Goal: Complete application form: Complete application form

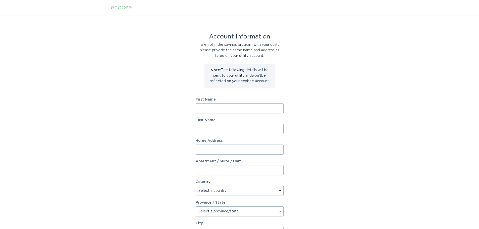
drag, startPoint x: 0, startPoint y: 0, endPoint x: 251, endPoint y: 108, distance: 273.0
click at [251, 108] on input "First Name" at bounding box center [240, 108] width 88 height 10
type input "Rachael"
click at [245, 127] on input "Last Name" at bounding box center [240, 129] width 88 height 10
type input "[PERSON_NAME]"
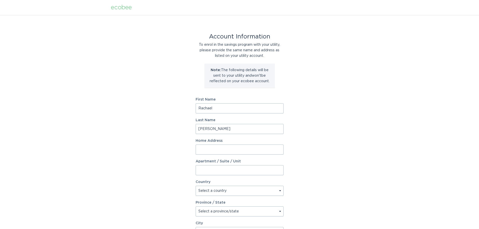
click at [236, 143] on div "Home Address" at bounding box center [240, 147] width 88 height 16
click at [236, 145] on input "Home Address" at bounding box center [240, 150] width 88 height 10
type input "1189 Nottingham Dr"
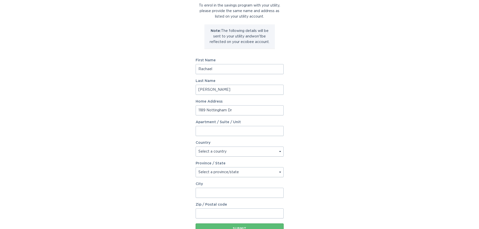
scroll to position [50, 0]
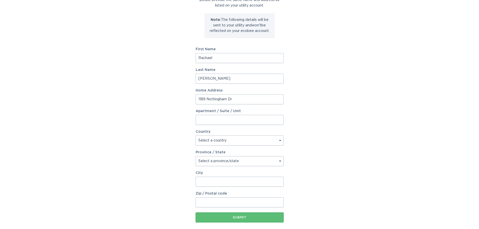
click at [234, 140] on select "Select a country [GEOGRAPHIC_DATA] [GEOGRAPHIC_DATA]" at bounding box center [240, 140] width 88 height 10
select select "US"
click at [196, 135] on select "Select a country [GEOGRAPHIC_DATA] [GEOGRAPHIC_DATA]" at bounding box center [240, 140] width 88 height 10
click at [231, 160] on select "Select a province/state [US_STATE] [US_STATE] [US_STATE] [US_STATE] [US_STATE] …" at bounding box center [240, 161] width 88 height 10
select select "MI"
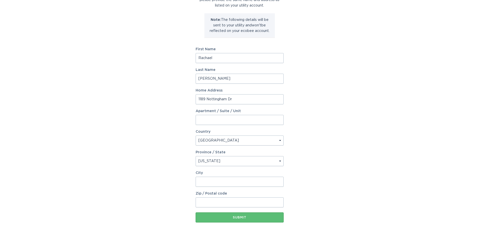
click at [196, 156] on select "Select a province/state [US_STATE] [US_STATE] [US_STATE] [US_STATE] [US_STATE] …" at bounding box center [240, 161] width 88 height 10
click at [222, 179] on input "City" at bounding box center [240, 182] width 88 height 10
type input "Lapeer"
click at [222, 202] on input "Zip / Postal code" at bounding box center [240, 202] width 88 height 10
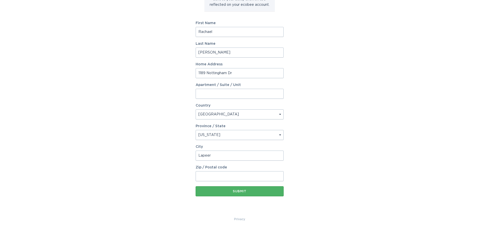
scroll to position [77, 0]
type input "48446"
click at [212, 192] on button "Submit" at bounding box center [240, 191] width 88 height 10
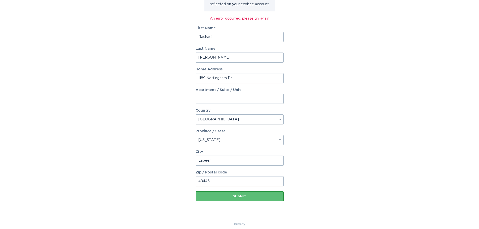
click at [234, 79] on input "1189 Nottingham Dr" at bounding box center [240, 78] width 88 height 10
type input "1189 Nottingham Drive"
click at [248, 194] on button "Submit" at bounding box center [240, 196] width 88 height 10
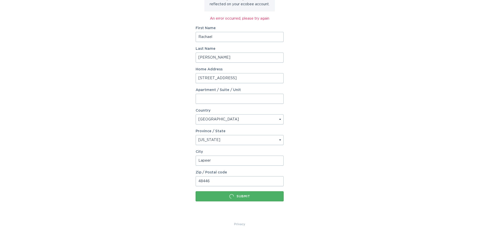
click at [248, 194] on button "Submit" at bounding box center [240, 196] width 88 height 10
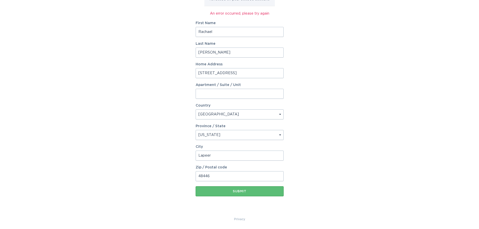
scroll to position [82, 0]
click at [257, 153] on input "Lapeer" at bounding box center [240, 155] width 88 height 10
type input "Lapeer"
click at [221, 53] on input "Cloutier" at bounding box center [240, 52] width 88 height 10
type input "Cloutier"
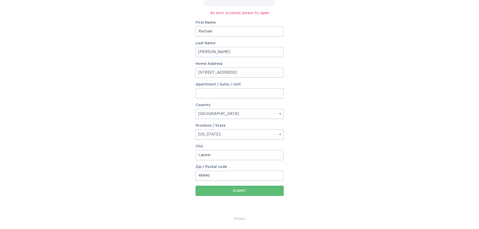
click at [218, 25] on div "First Name Rachael" at bounding box center [240, 29] width 88 height 16
click at [217, 34] on input "Rachael" at bounding box center [240, 31] width 88 height 10
type input "Rachael"
click at [274, 196] on div "Account Information To enrol in the savings program with your utility, please p…" at bounding box center [240, 74] width 88 height 283
click at [273, 195] on button "Submit" at bounding box center [240, 191] width 88 height 10
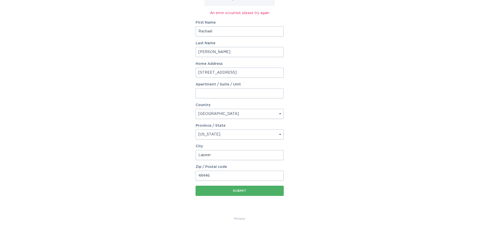
click at [270, 190] on div "Submit" at bounding box center [239, 190] width 83 height 3
click at [270, 190] on div "Submit" at bounding box center [239, 190] width 83 height 5
click at [244, 75] on input "1189 Nottingham Drive" at bounding box center [240, 73] width 88 height 10
click at [196, 186] on button "Submit" at bounding box center [240, 191] width 88 height 10
click at [213, 136] on select "Select a province/state Alabama Alaska American Samoa Arizona Arkansas Californ…" at bounding box center [240, 134] width 88 height 10
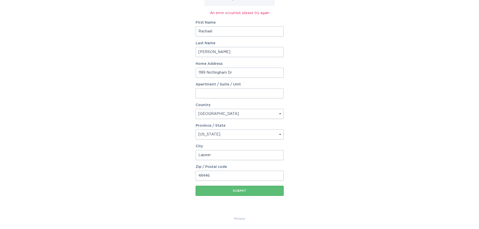
click at [196, 129] on select "Select a province/state Alabama Alaska American Samoa Arizona Arkansas Californ…" at bounding box center [240, 134] width 88 height 10
click at [223, 177] on input "48446" at bounding box center [240, 176] width 88 height 10
click at [225, 118] on select "Select a country Canada USA" at bounding box center [240, 114] width 88 height 10
click at [196, 109] on select "Select a country Canada USA" at bounding box center [240, 114] width 88 height 10
click at [217, 75] on input "1189 Nottingham Dr" at bounding box center [240, 73] width 88 height 10
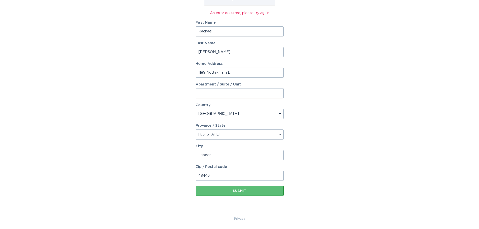
drag, startPoint x: 227, startPoint y: 73, endPoint x: 197, endPoint y: 72, distance: 29.9
click at [197, 72] on input "1189 Nottingham Dr" at bounding box center [240, 73] width 88 height 10
type input "1189 Nottingham Drive"
click at [196, 186] on button "Submit" at bounding box center [240, 191] width 88 height 10
click at [242, 193] on button "Submit" at bounding box center [240, 191] width 88 height 10
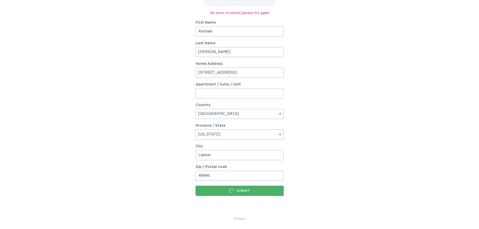
click at [242, 193] on div "Submit" at bounding box center [239, 190] width 83 height 5
click at [242, 193] on button "Submit" at bounding box center [240, 191] width 88 height 10
